Goal: Task Accomplishment & Management: Manage account settings

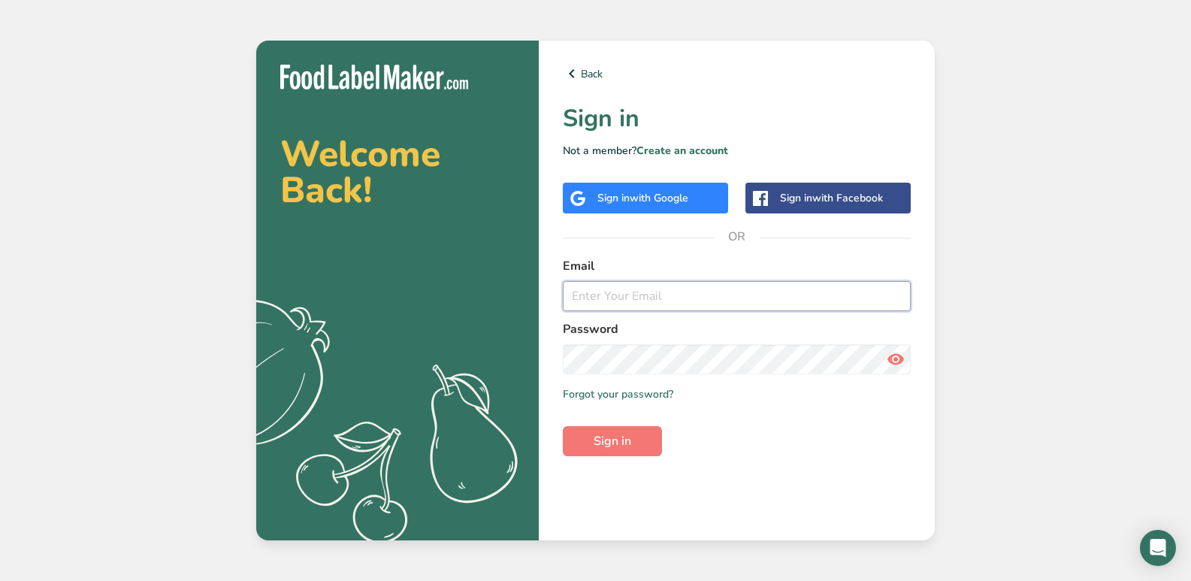
click at [650, 291] on input "email" at bounding box center [737, 296] width 348 height 30
type input "nalin@vktpl.com"
